Goal: Book appointment/travel/reservation

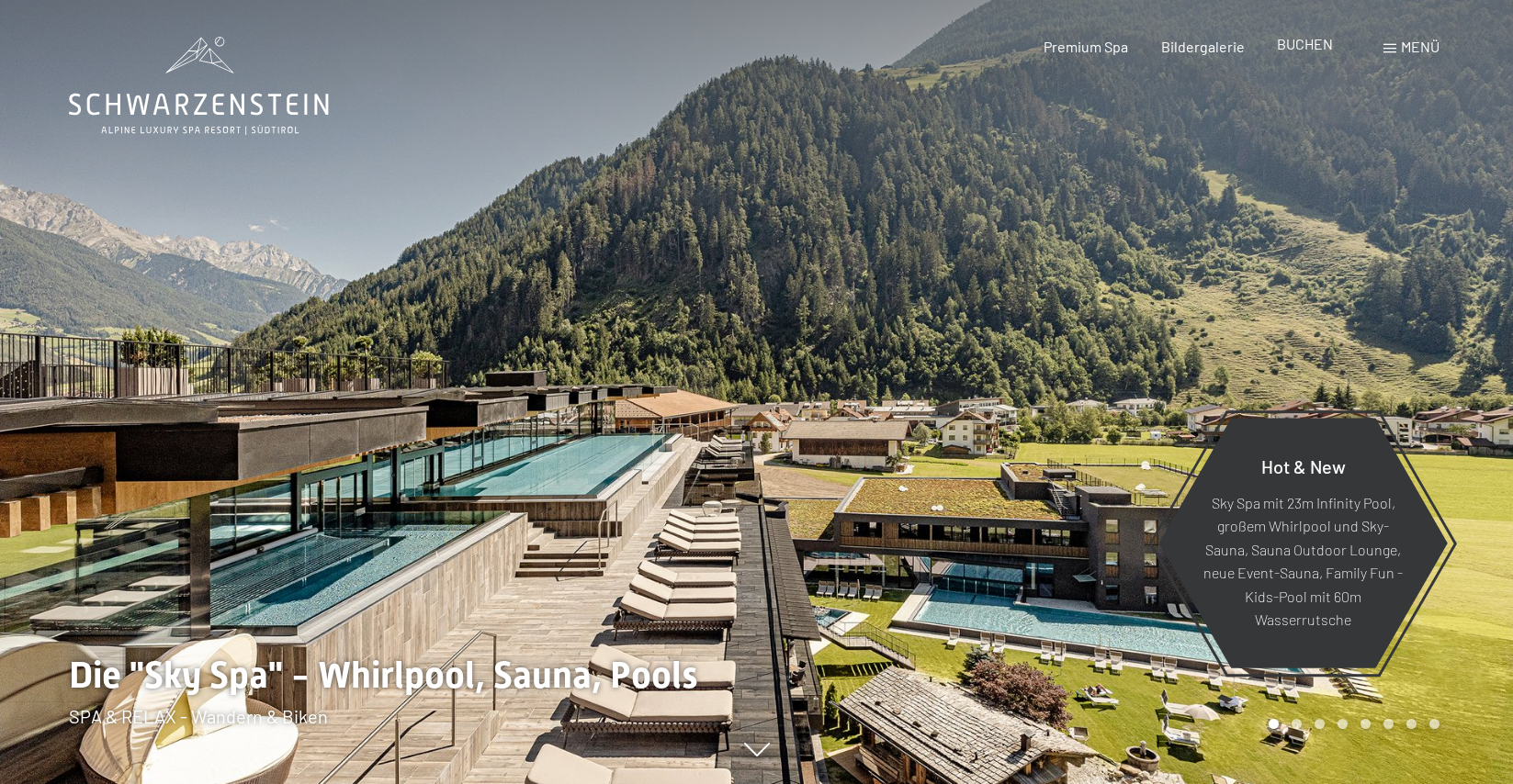
click at [1287, 52] on span "BUCHEN" at bounding box center [1305, 43] width 56 height 18
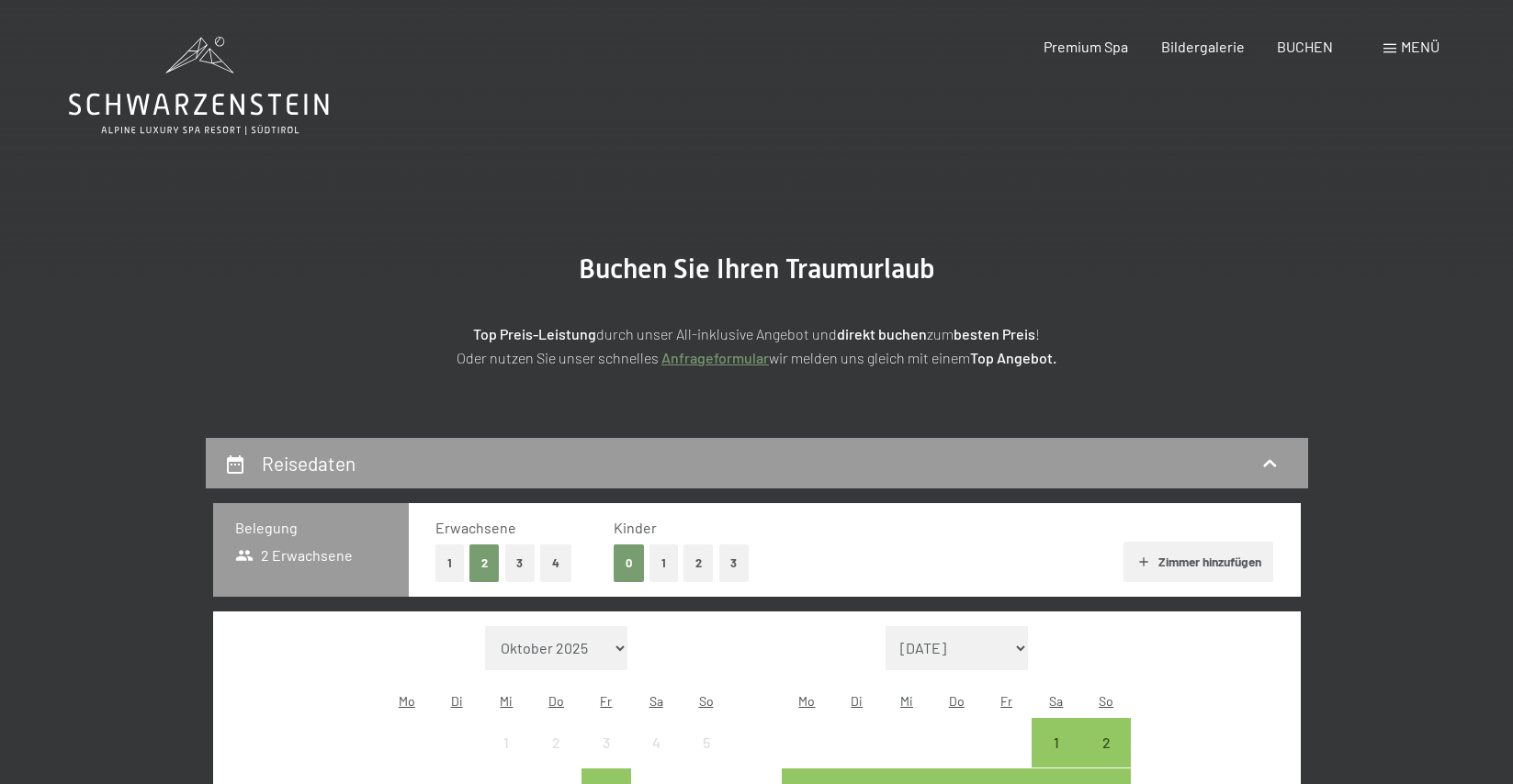
click at [665, 556] on button "1" at bounding box center [663, 563] width 29 height 38
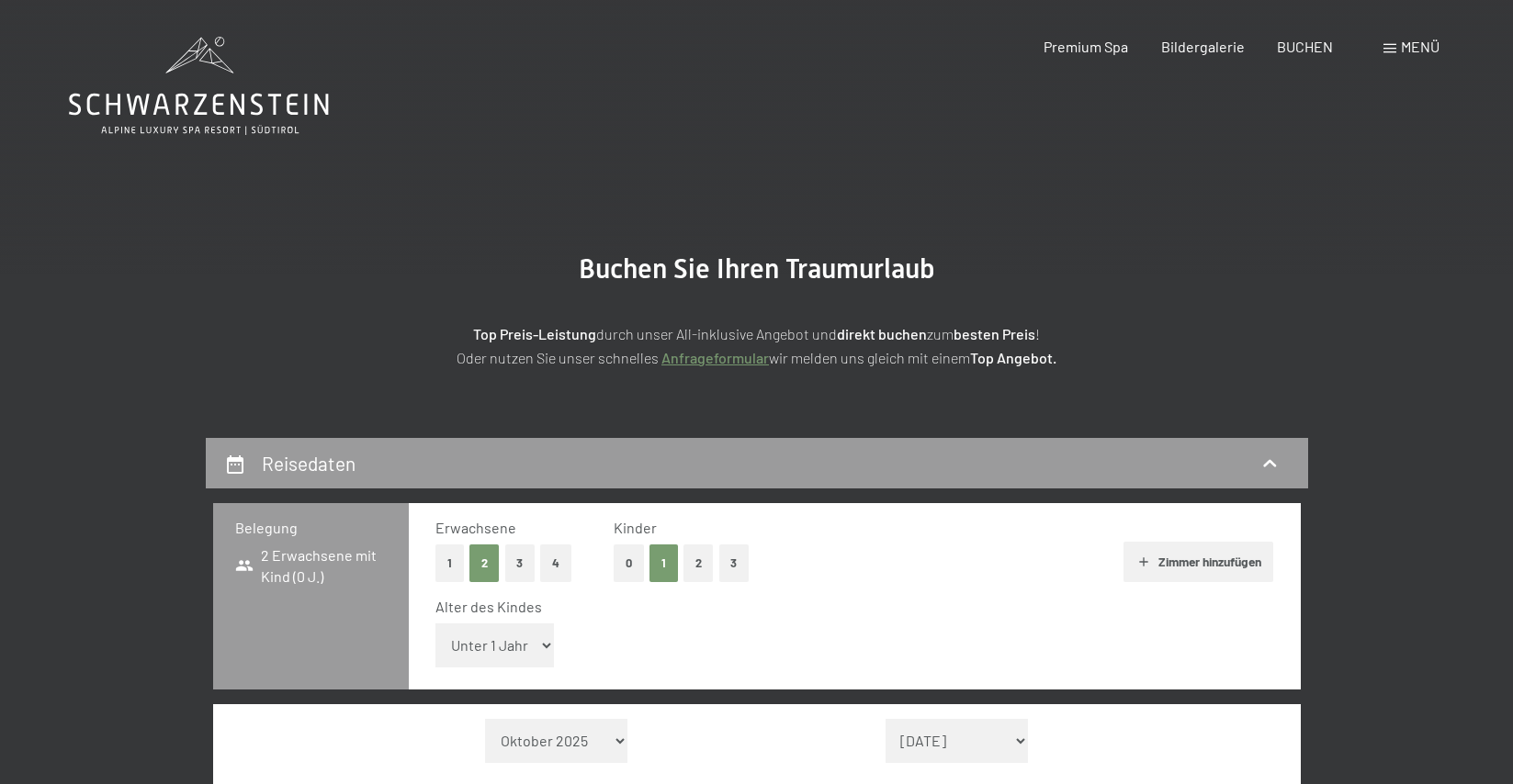
select select "5"
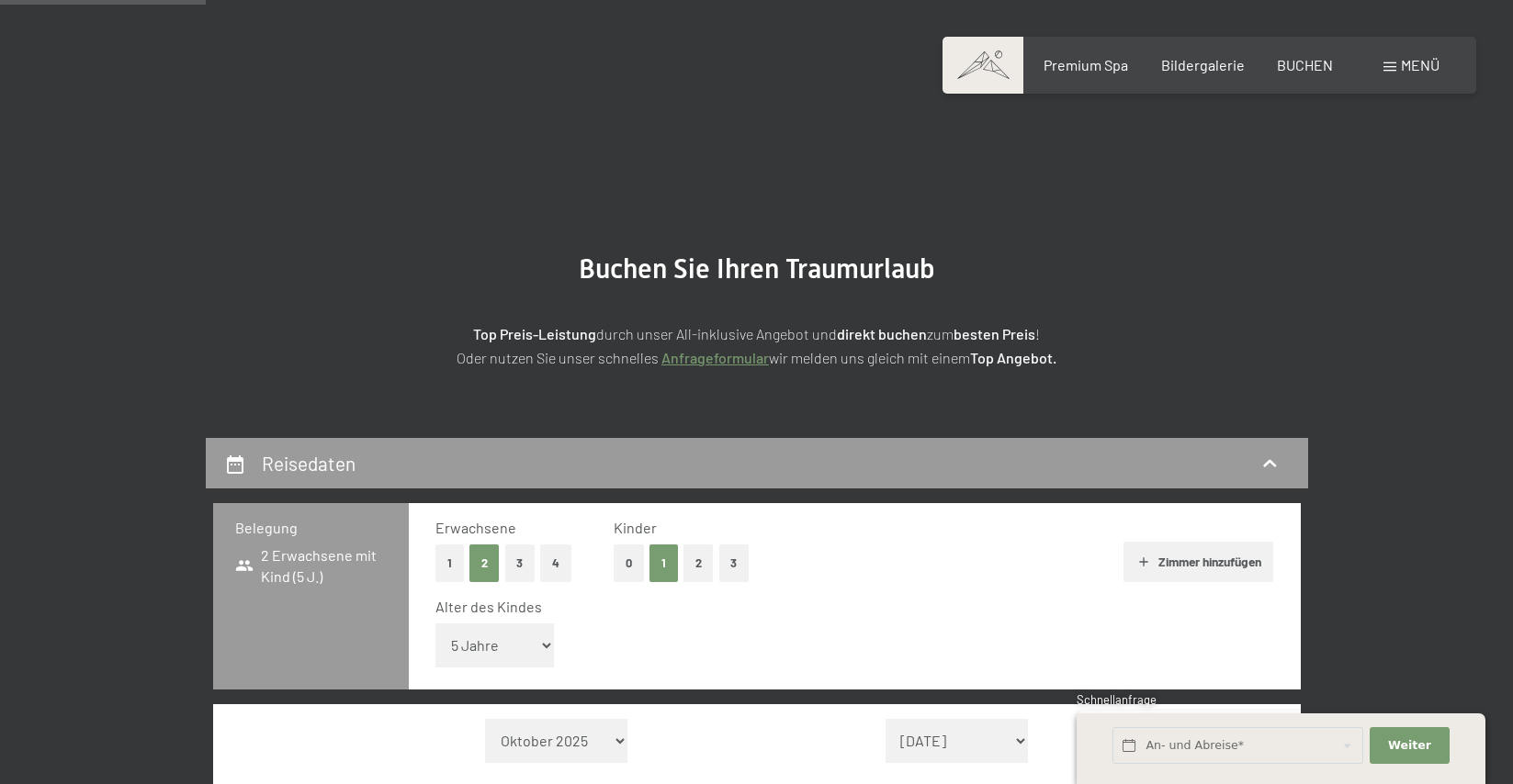
scroll to position [278, 0]
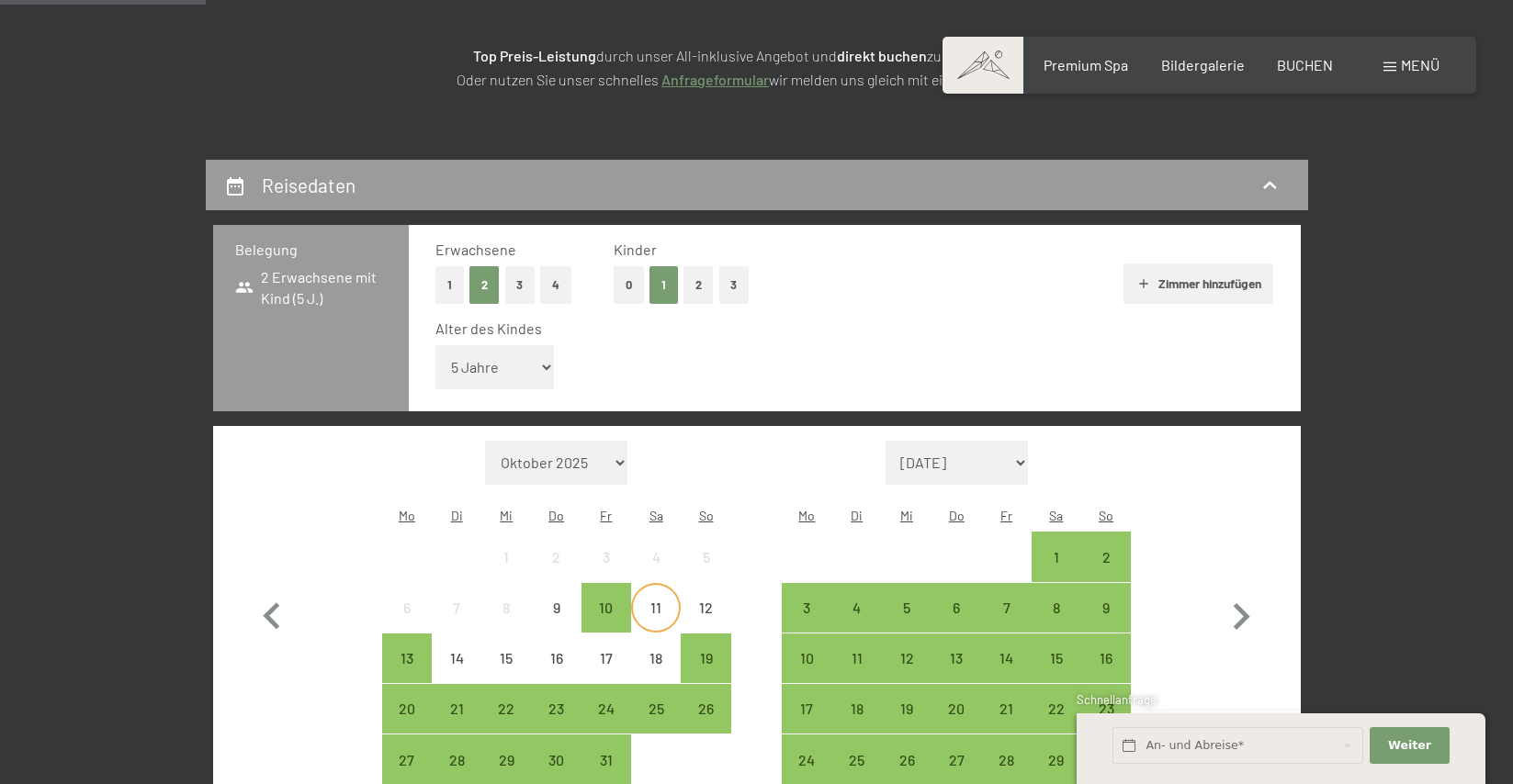
click at [664, 601] on div "11" at bounding box center [656, 624] width 46 height 46
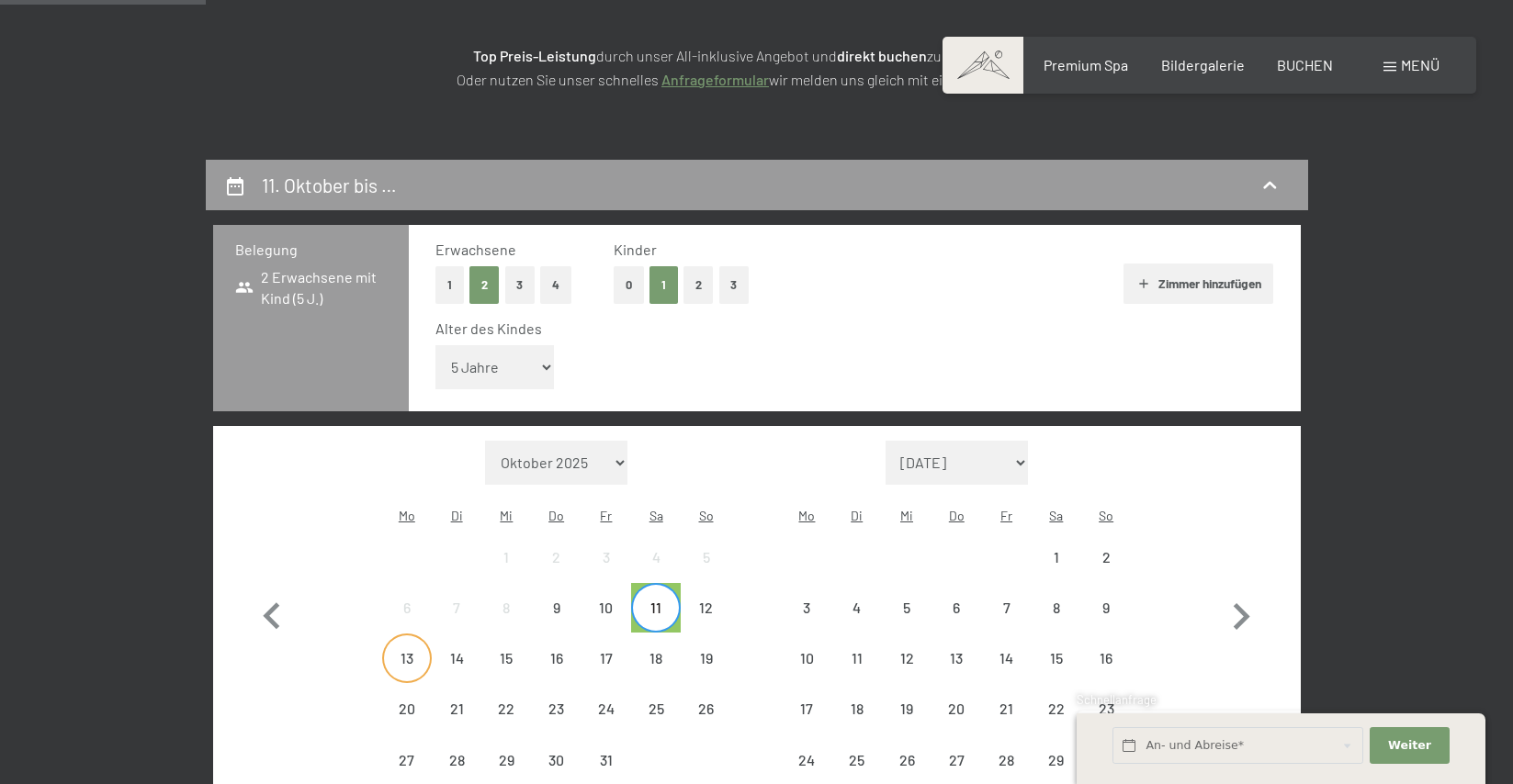
click at [405, 651] on div "13" at bounding box center [407, 674] width 46 height 46
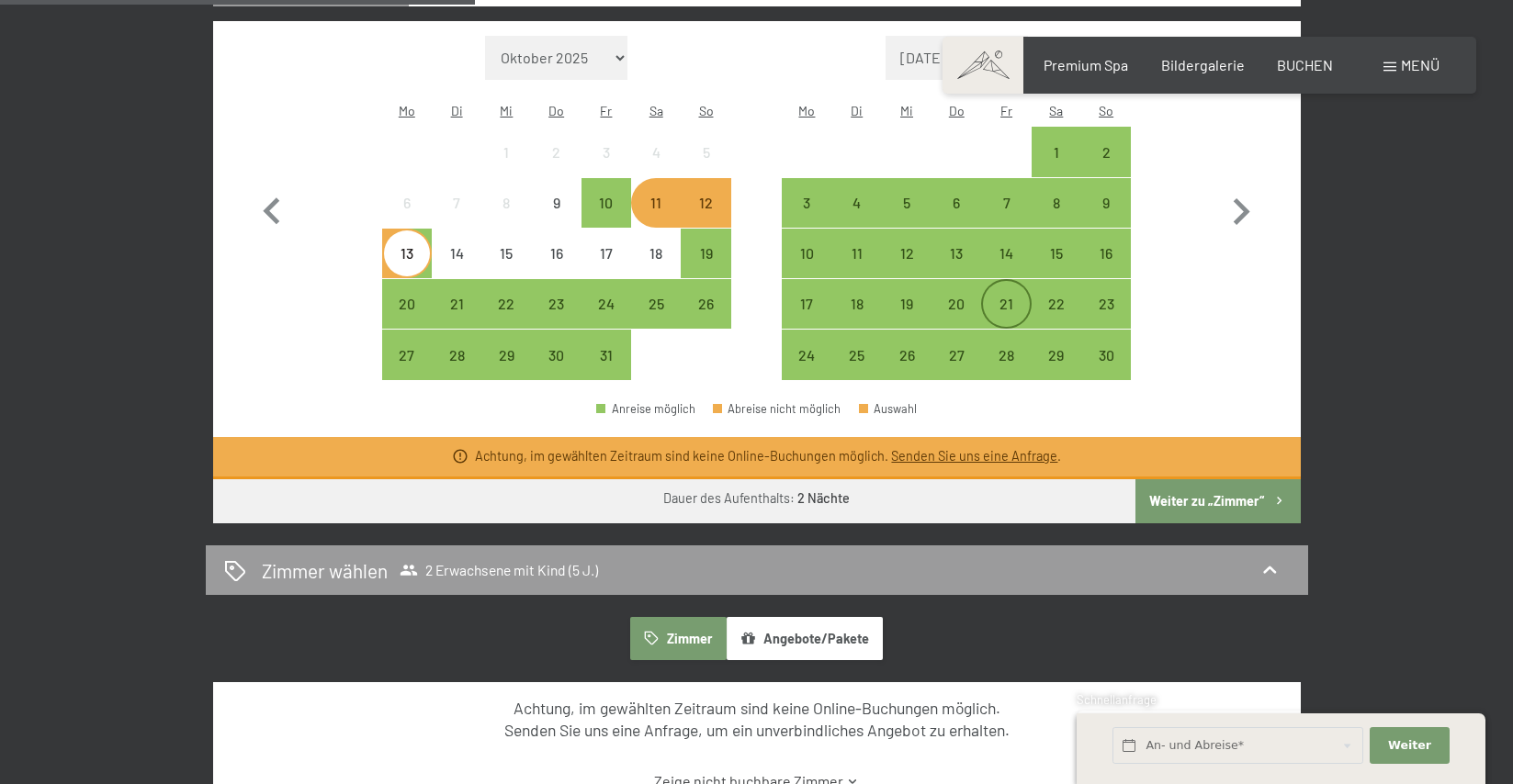
scroll to position [691, 0]
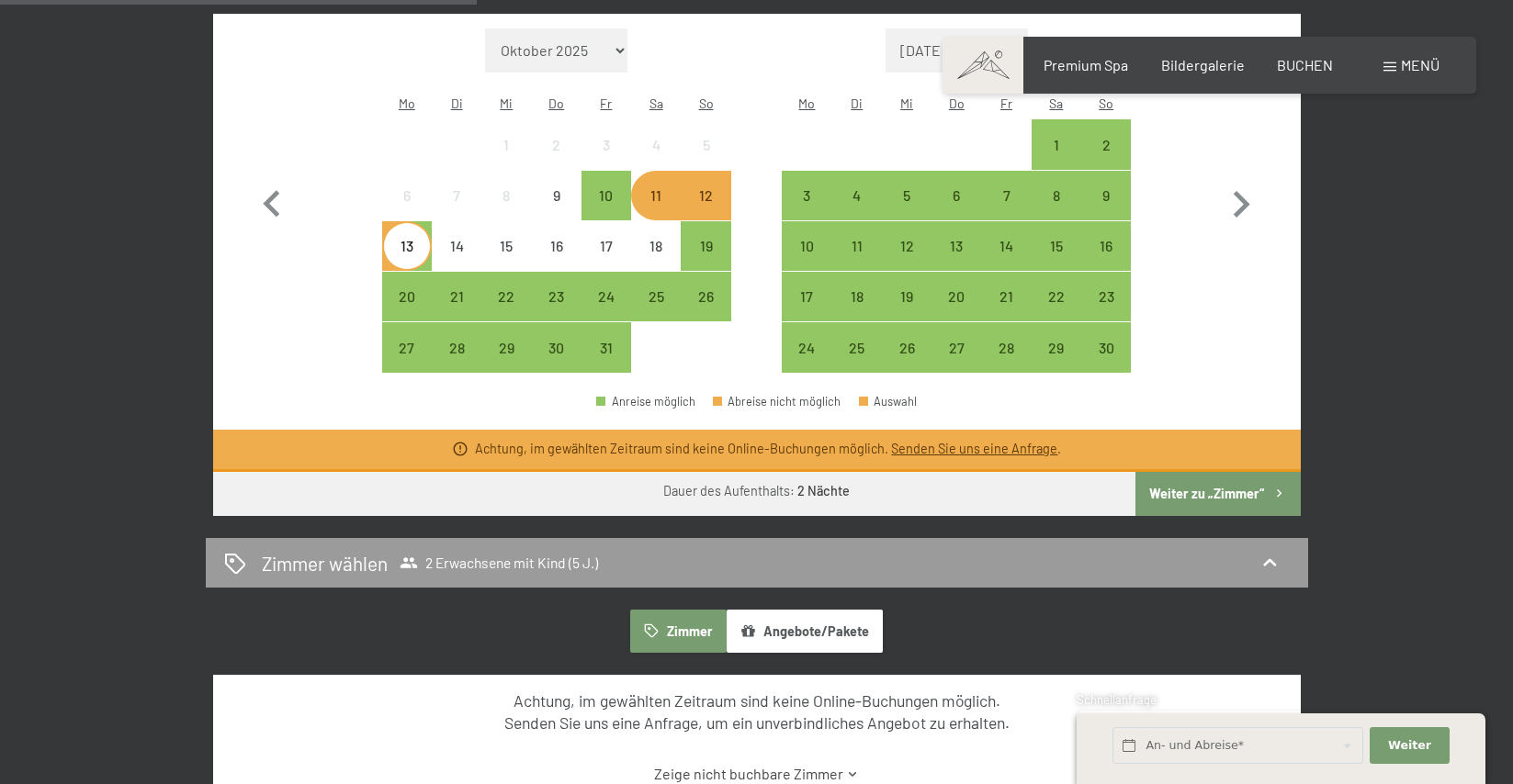
click at [1014, 441] on link "Senden Sie uns eine Anfrage" at bounding box center [974, 449] width 166 height 16
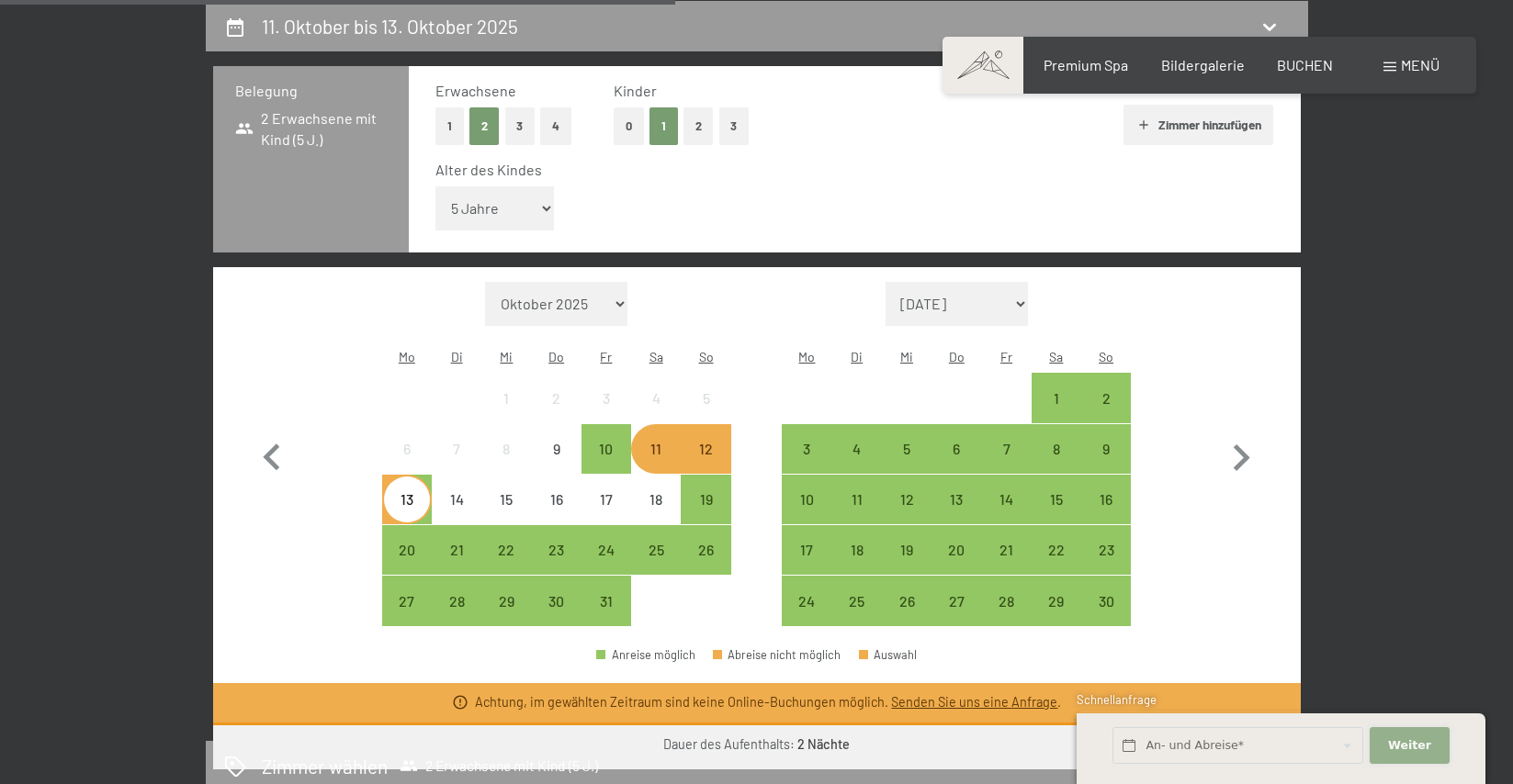
click at [1392, 744] on span "Weiter" at bounding box center [1409, 745] width 43 height 17
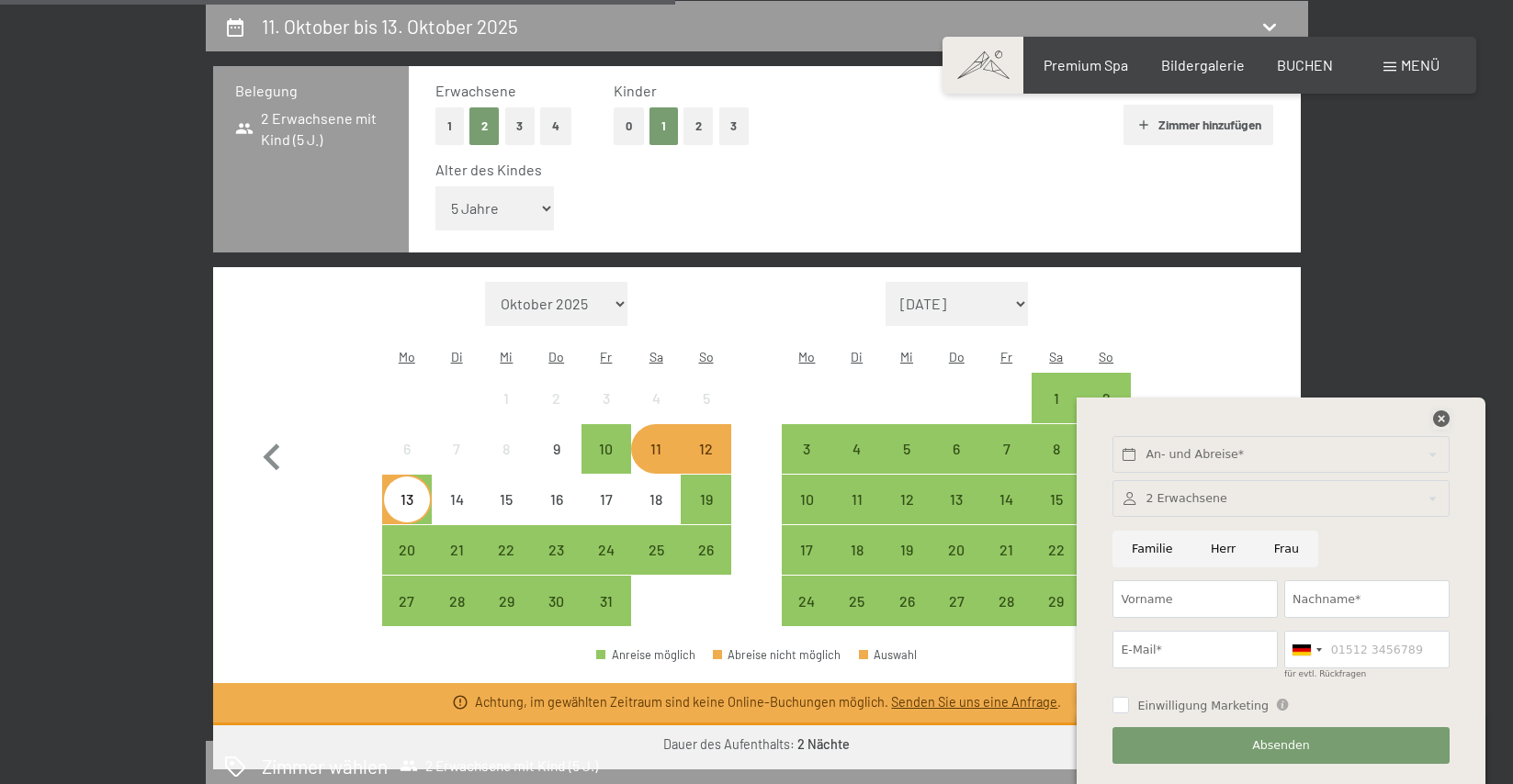
click at [1442, 415] on icon at bounding box center [1441, 419] width 17 height 17
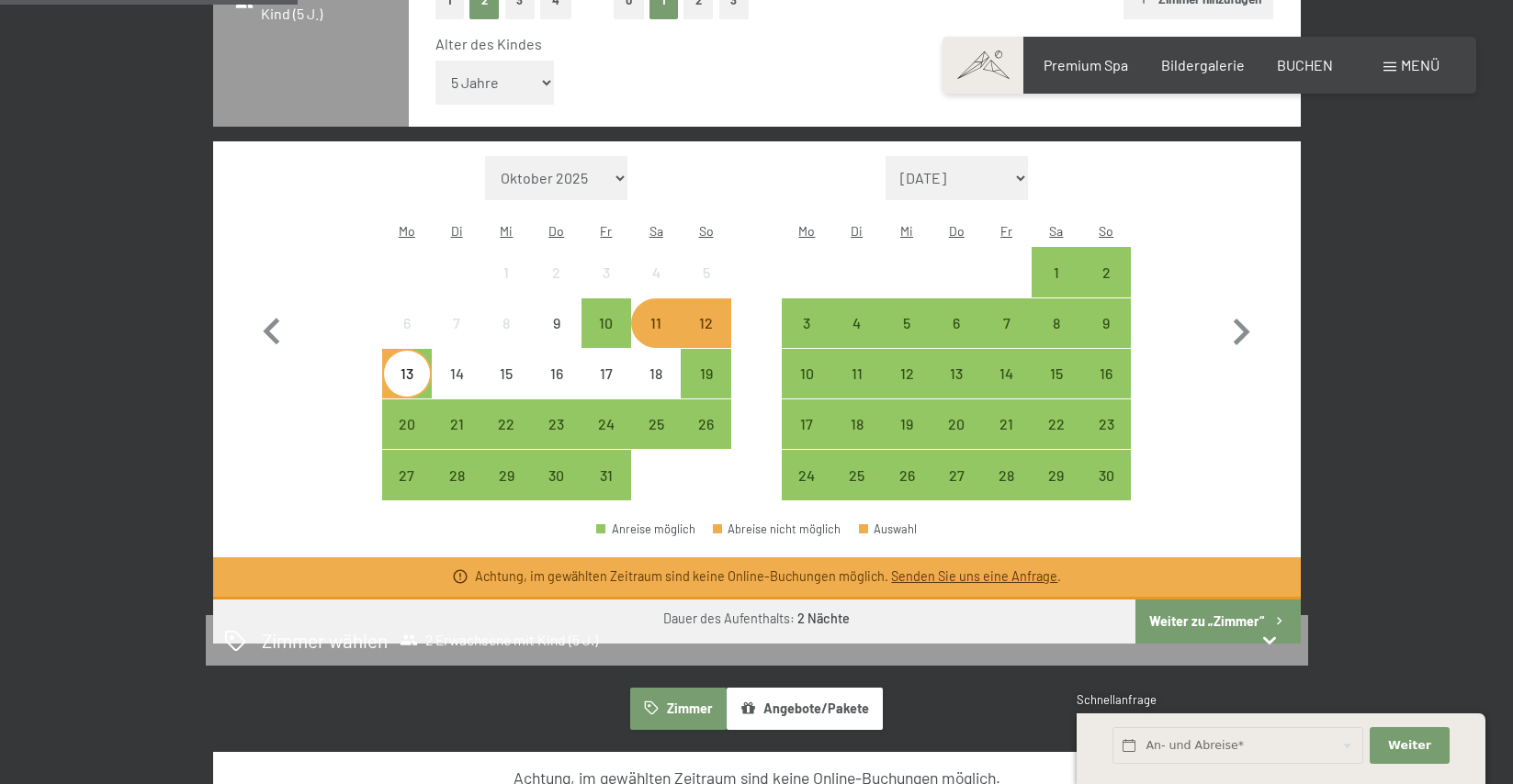
scroll to position [565, 0]
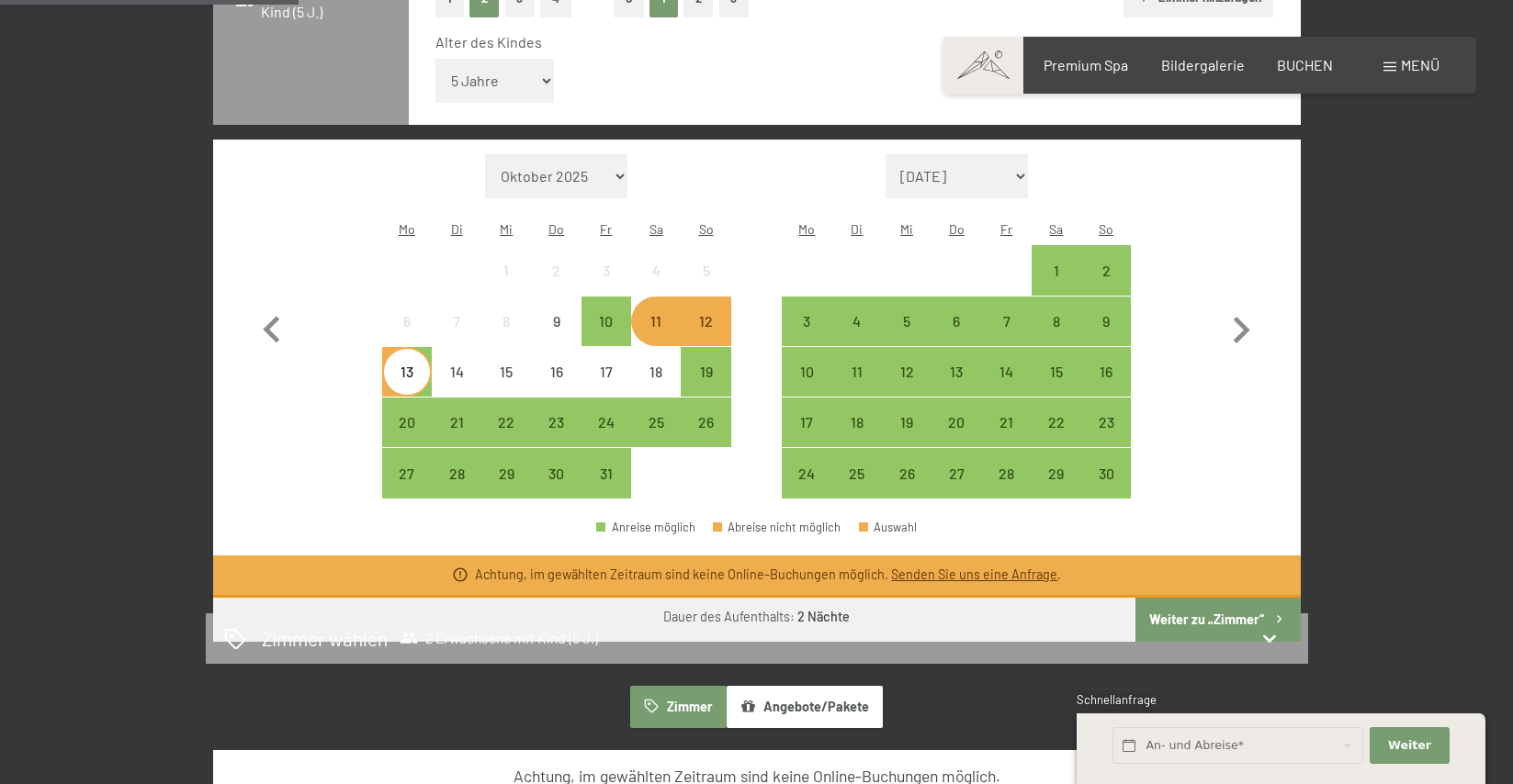
click at [1020, 567] on link "Senden Sie uns eine Anfrage" at bounding box center [974, 574] width 166 height 16
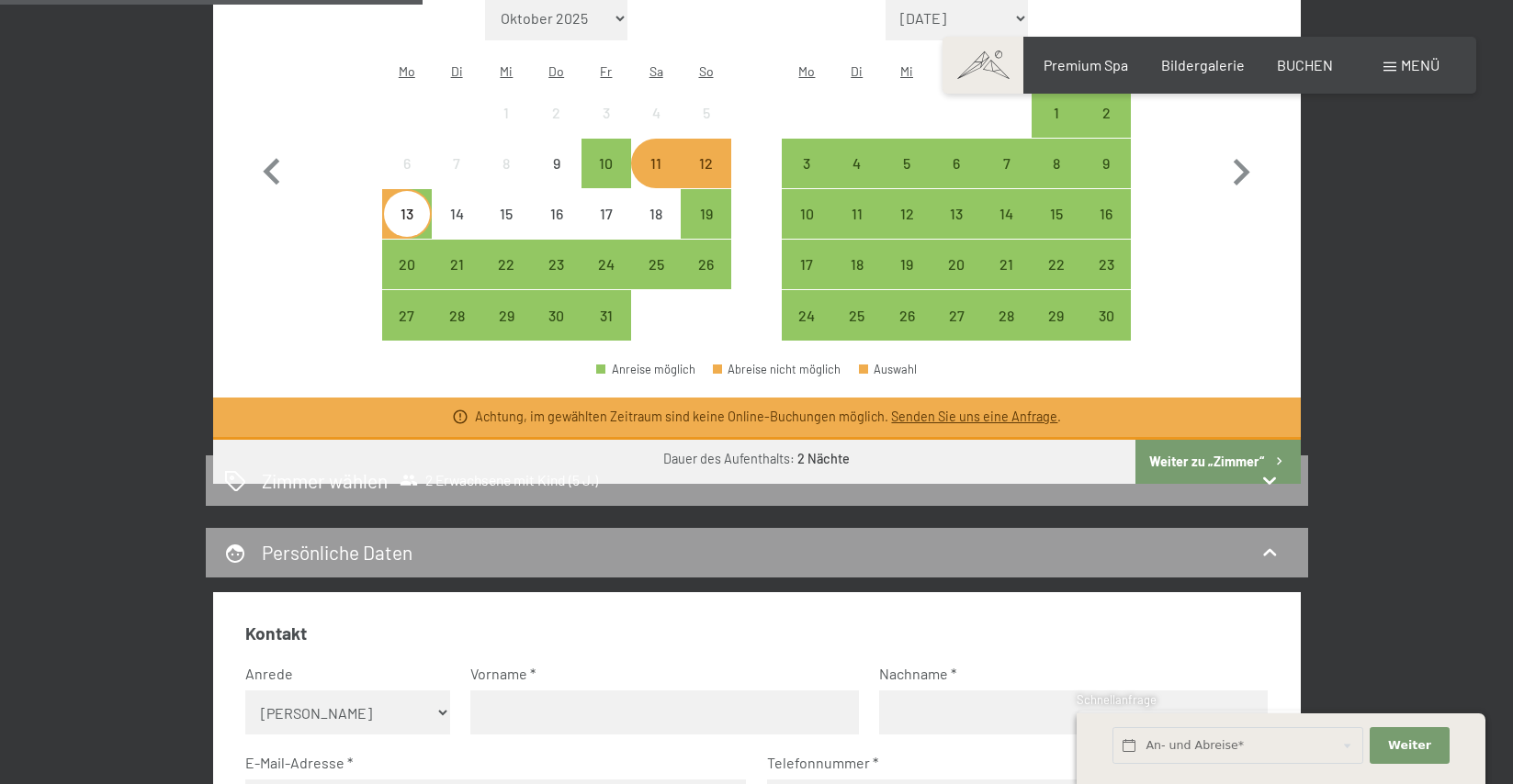
scroll to position [731, 0]
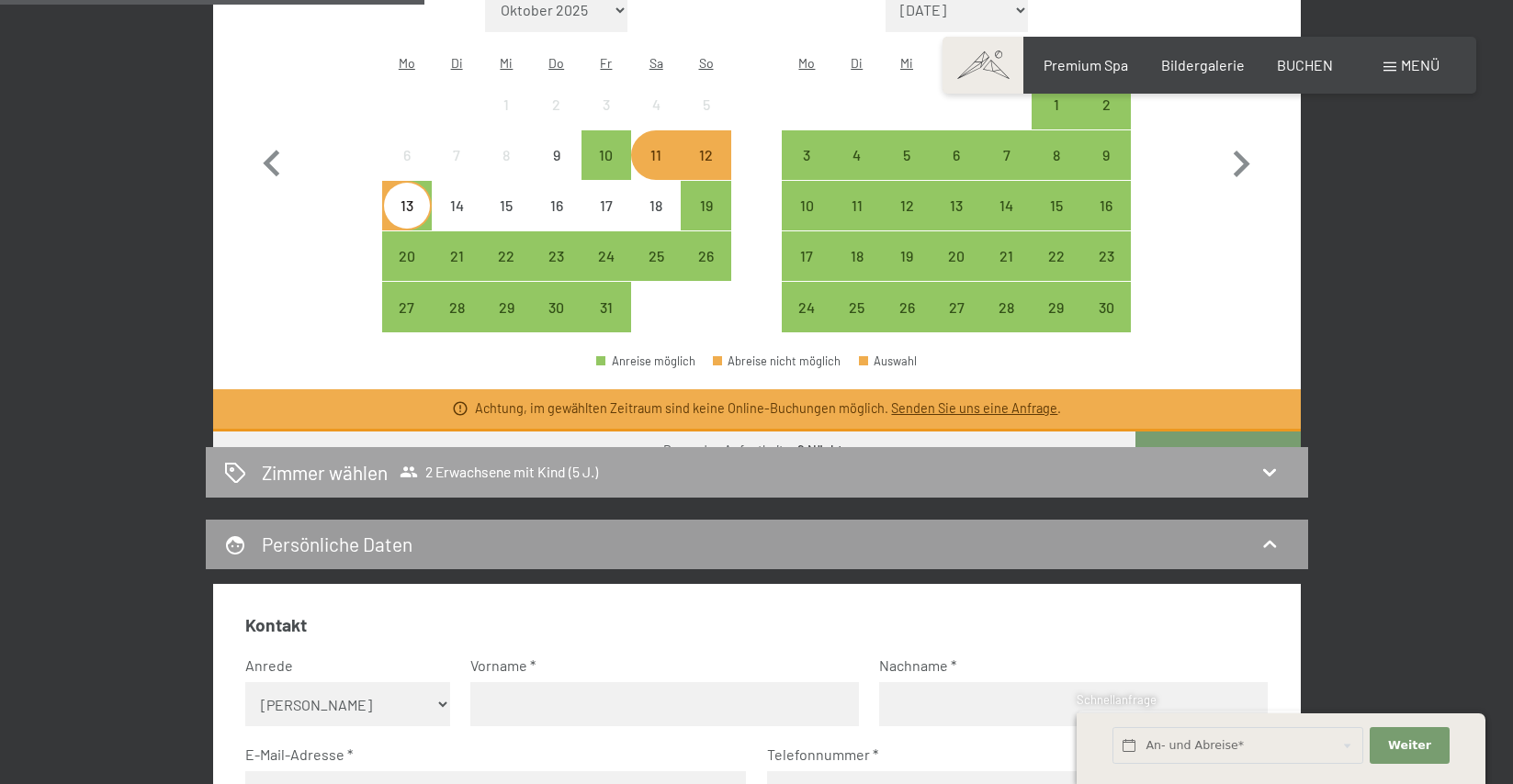
click at [958, 473] on div "Zimmer wählen 2 Erwachsene mit Kind (5 J.)" at bounding box center [756, 472] width 1065 height 27
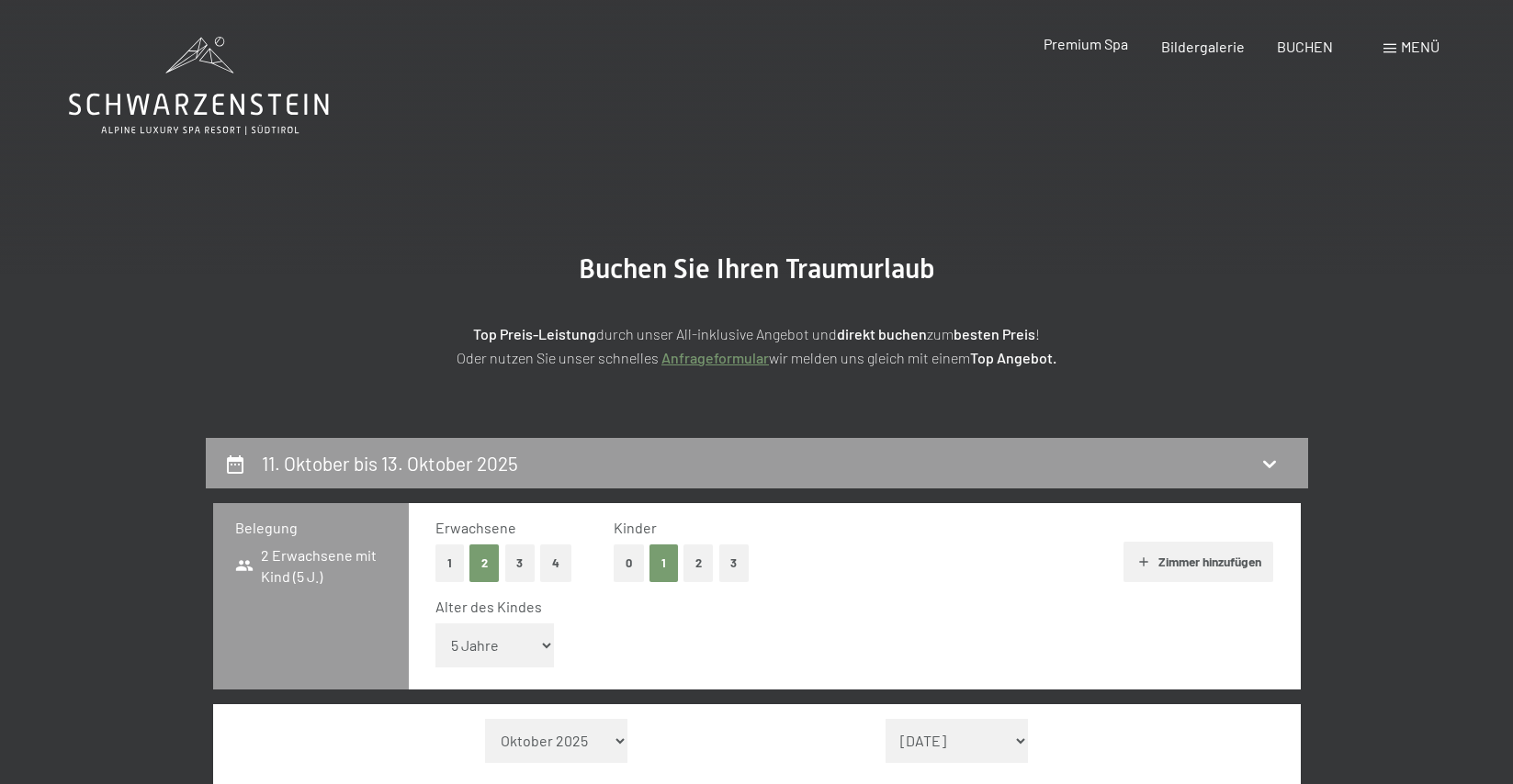
scroll to position [0, 0]
